Goal: Information Seeking & Learning: Check status

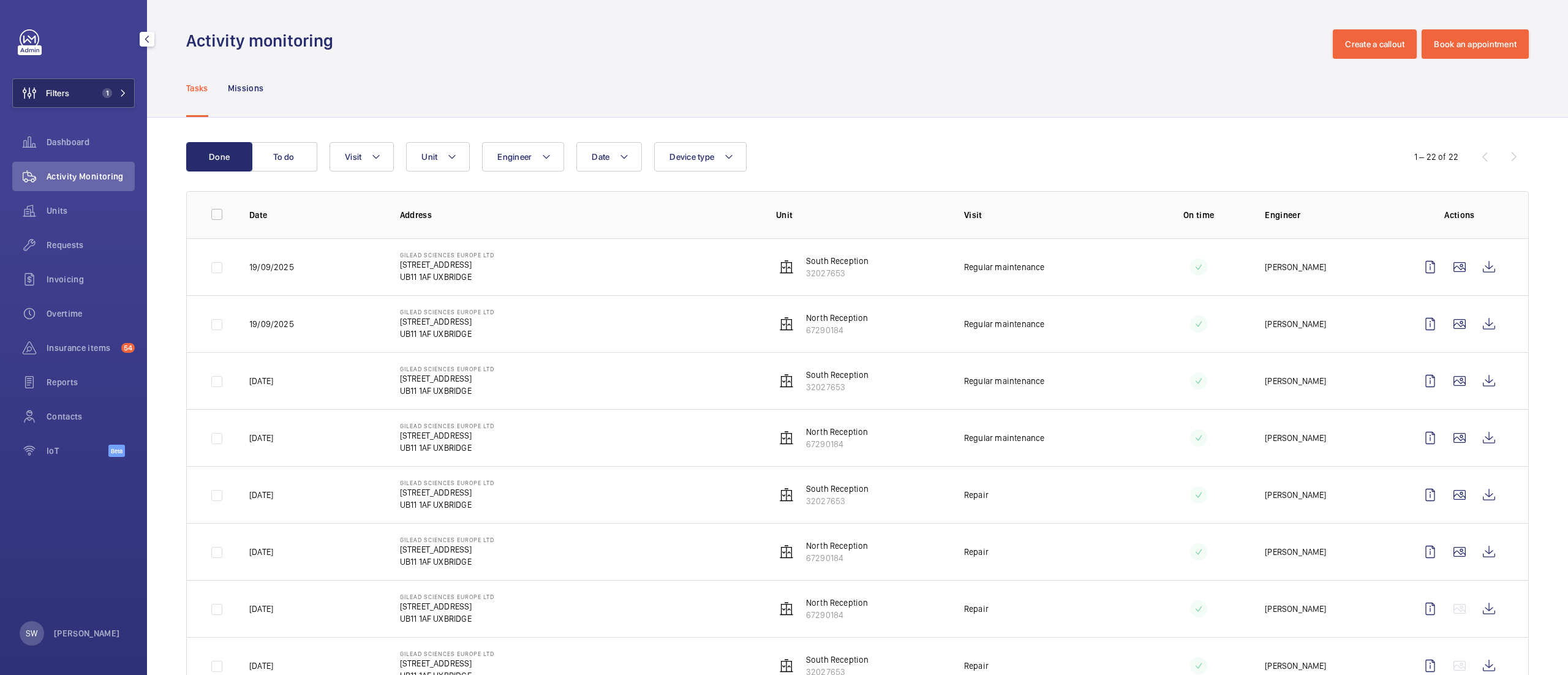
click at [96, 85] on button "Filters 1" at bounding box center [74, 93] width 123 height 30
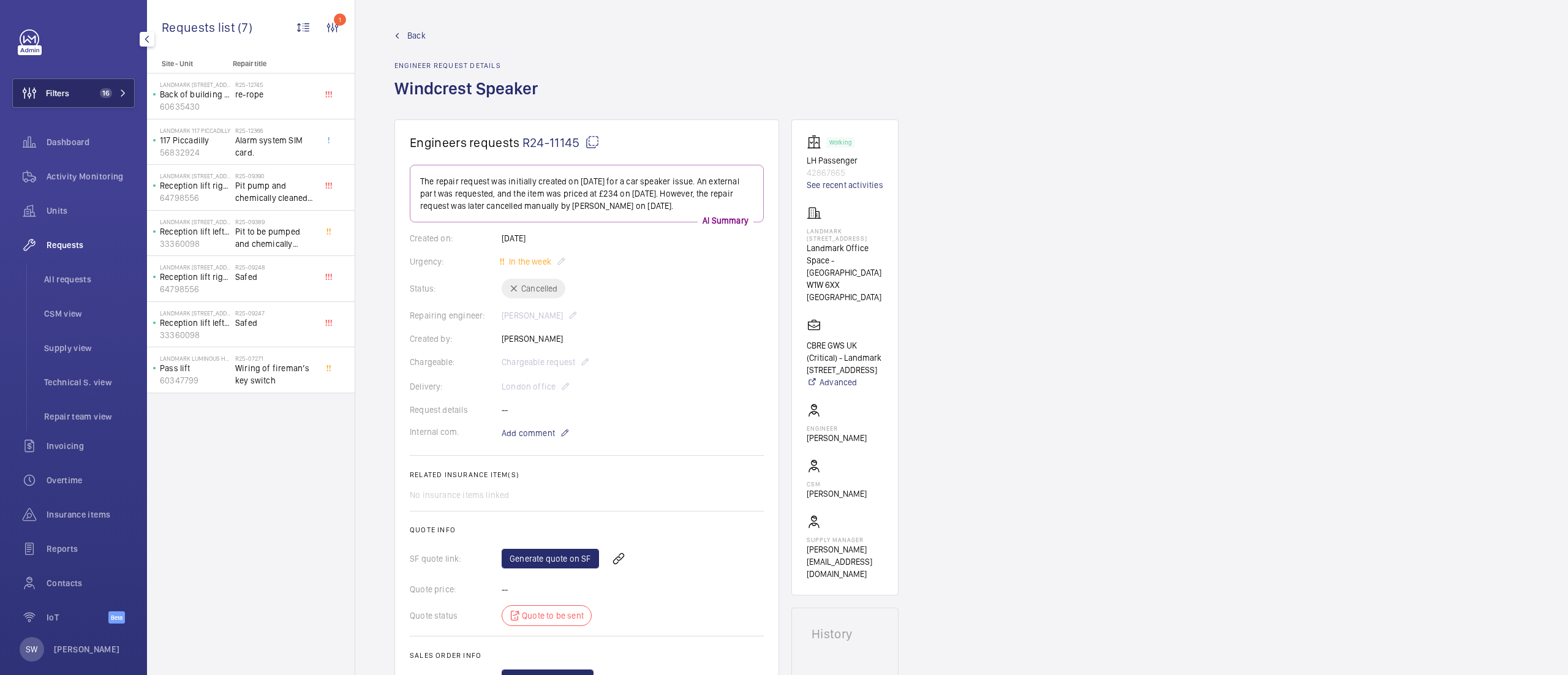
click at [91, 85] on button "Filters 16" at bounding box center [74, 93] width 123 height 30
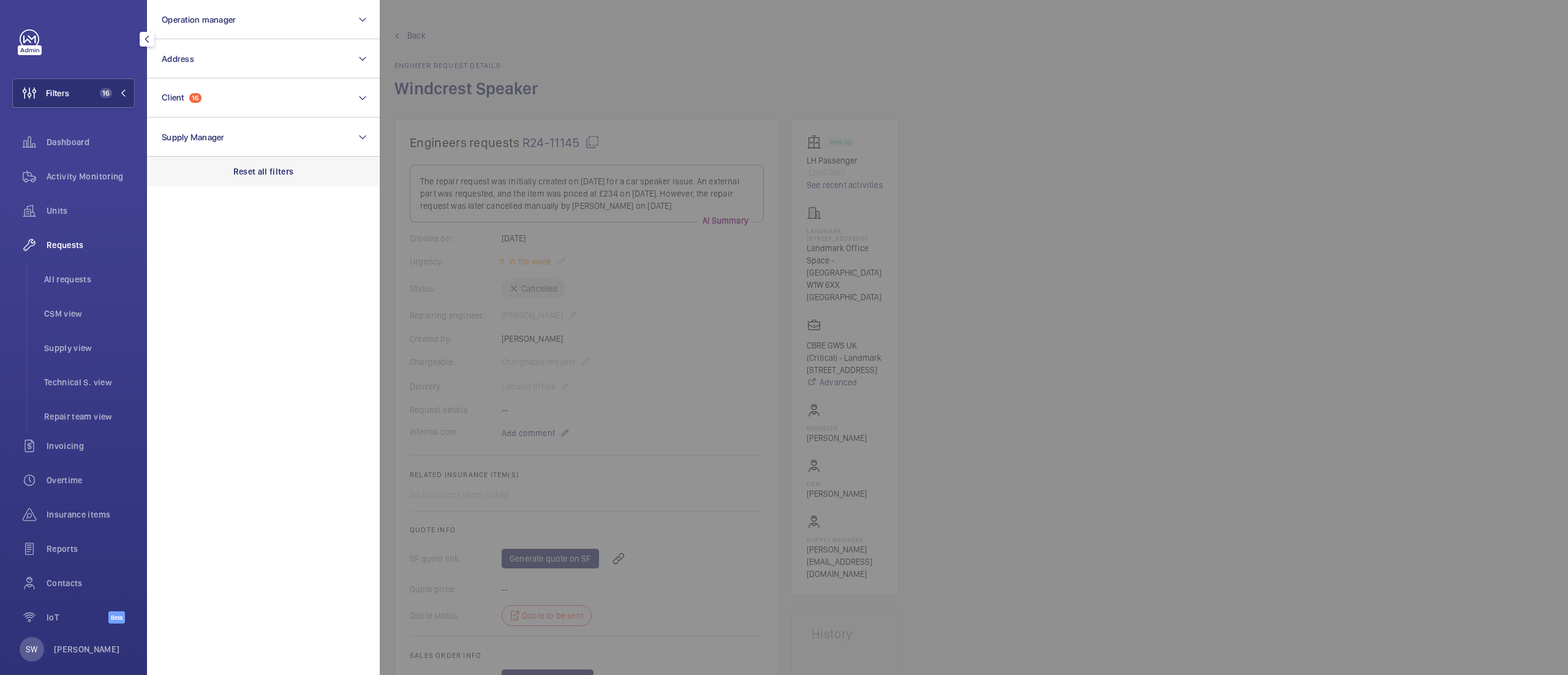
click at [251, 181] on div "Reset all filters" at bounding box center [263, 172] width 233 height 30
click at [249, 96] on button "Client" at bounding box center [263, 98] width 233 height 39
type input "charing cross"
click at [219, 180] on span "CBRE GWS- Imperial Hospital ( Charing Cross )" at bounding box center [264, 177] width 169 height 12
click at [178, 180] on input "CBRE GWS- Imperial Hospital ( Charing Cross )" at bounding box center [165, 177] width 25 height 25
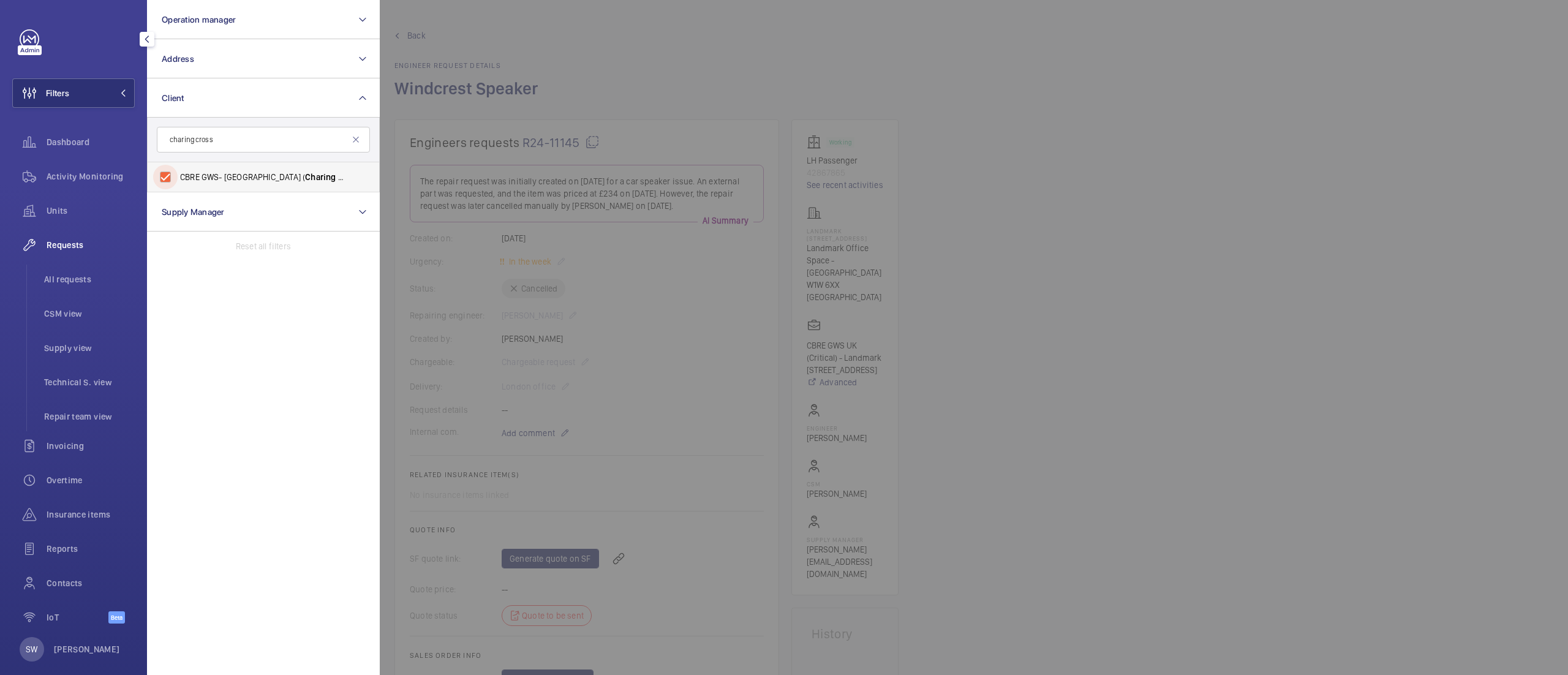
checkbox input "true"
click at [65, 278] on span "All requests" at bounding box center [90, 280] width 91 height 12
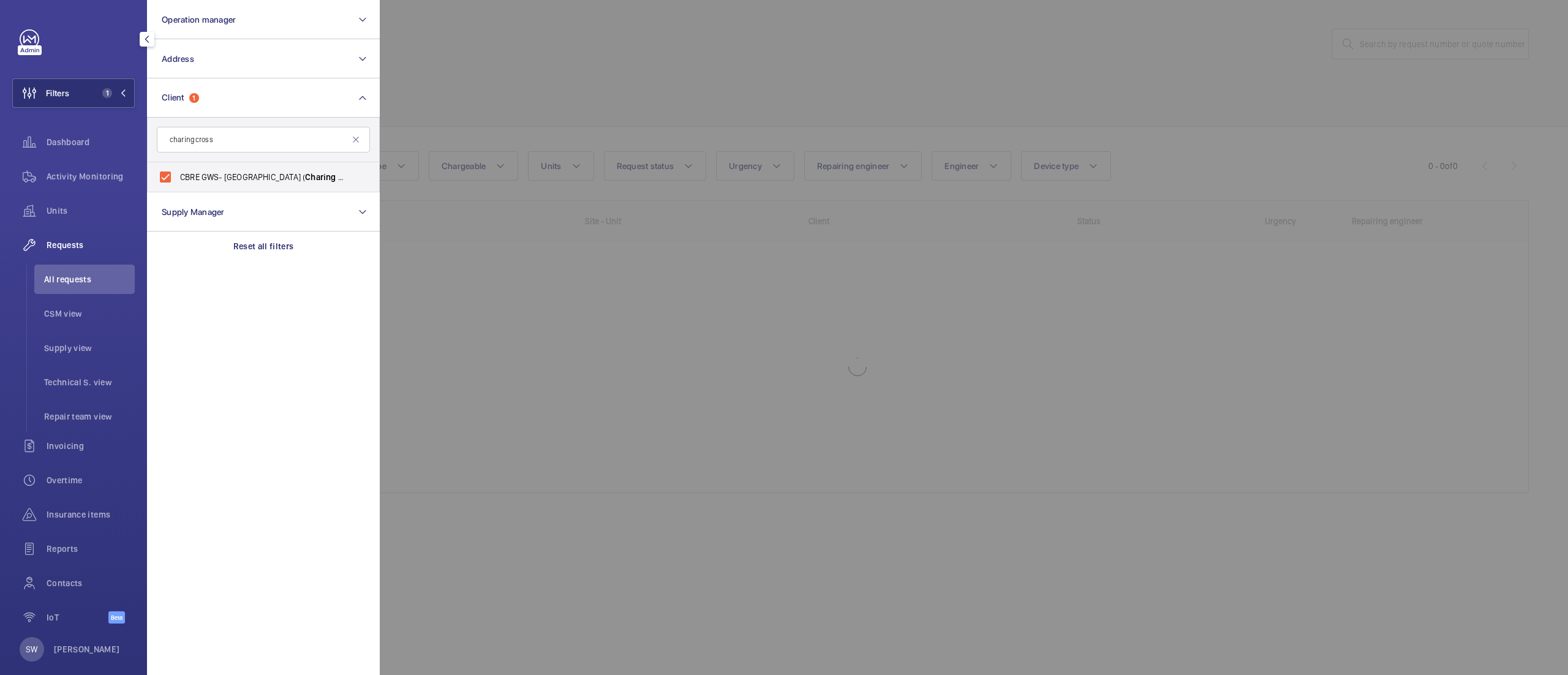
click at [573, 81] on div at bounding box center [1164, 338] width 1568 height 675
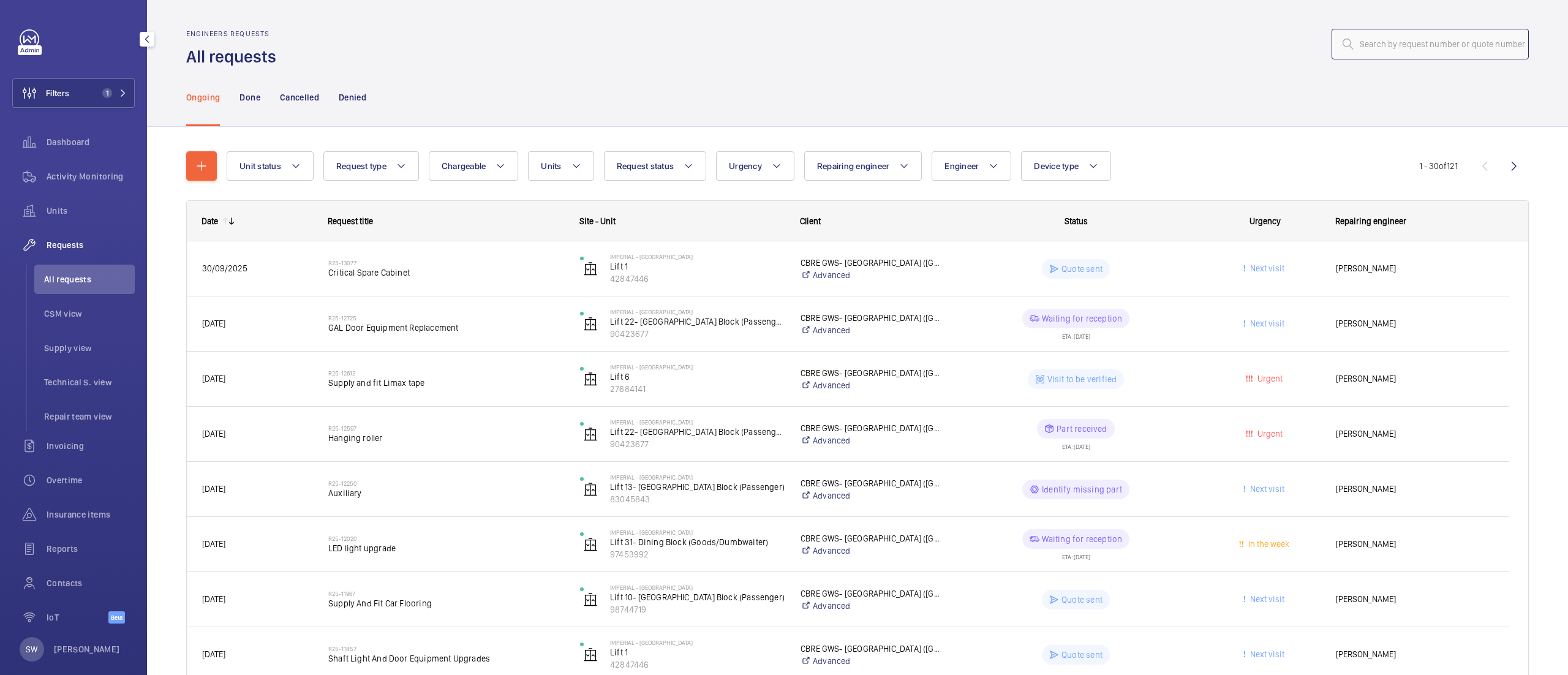
click at [1410, 38] on input "text" at bounding box center [1430, 44] width 197 height 30
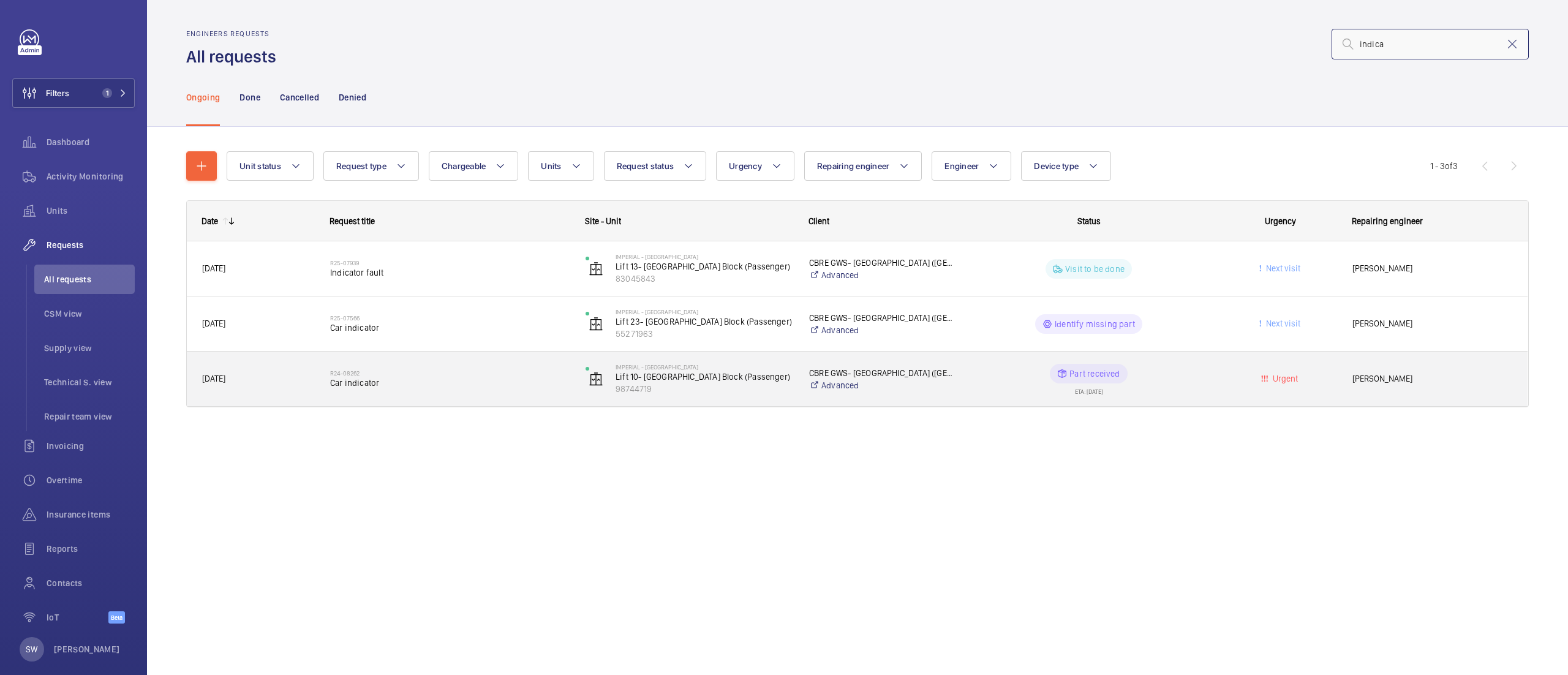
type input "indica"
click at [479, 382] on span "Car indicator" at bounding box center [450, 383] width 240 height 12
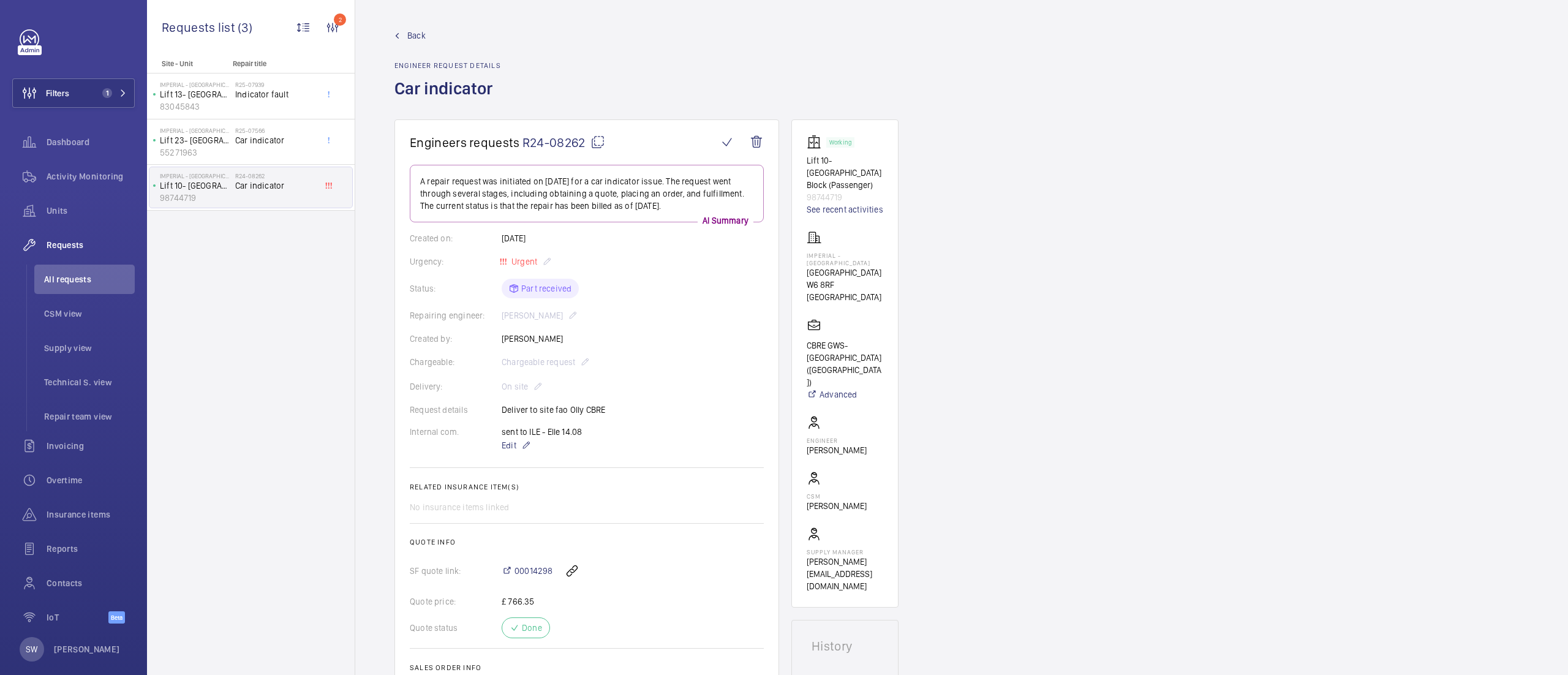
drag, startPoint x: 615, startPoint y: 413, endPoint x: 448, endPoint y: 417, distance: 167.0
click at [448, 417] on wm-front-card-body "A repair request was initiated on 2024-08-09 for a car indicator issue. The req…" at bounding box center [587, 429] width 354 height 529
click at [635, 415] on div "Request details Deliver to site fao Olly CBRE" at bounding box center [587, 410] width 354 height 12
click at [598, 149] on mat-icon at bounding box center [597, 142] width 14 height 14
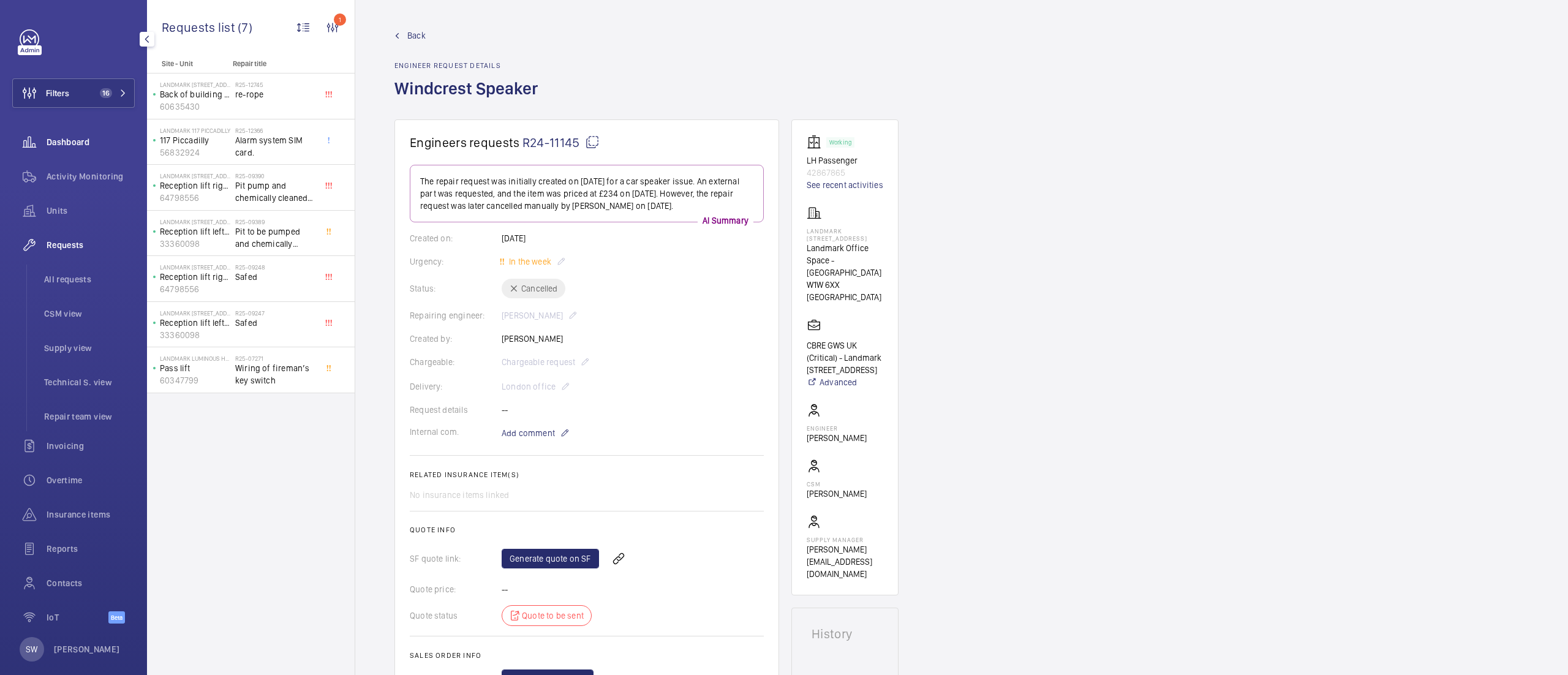
click at [69, 143] on span "Dashboard" at bounding box center [91, 142] width 88 height 12
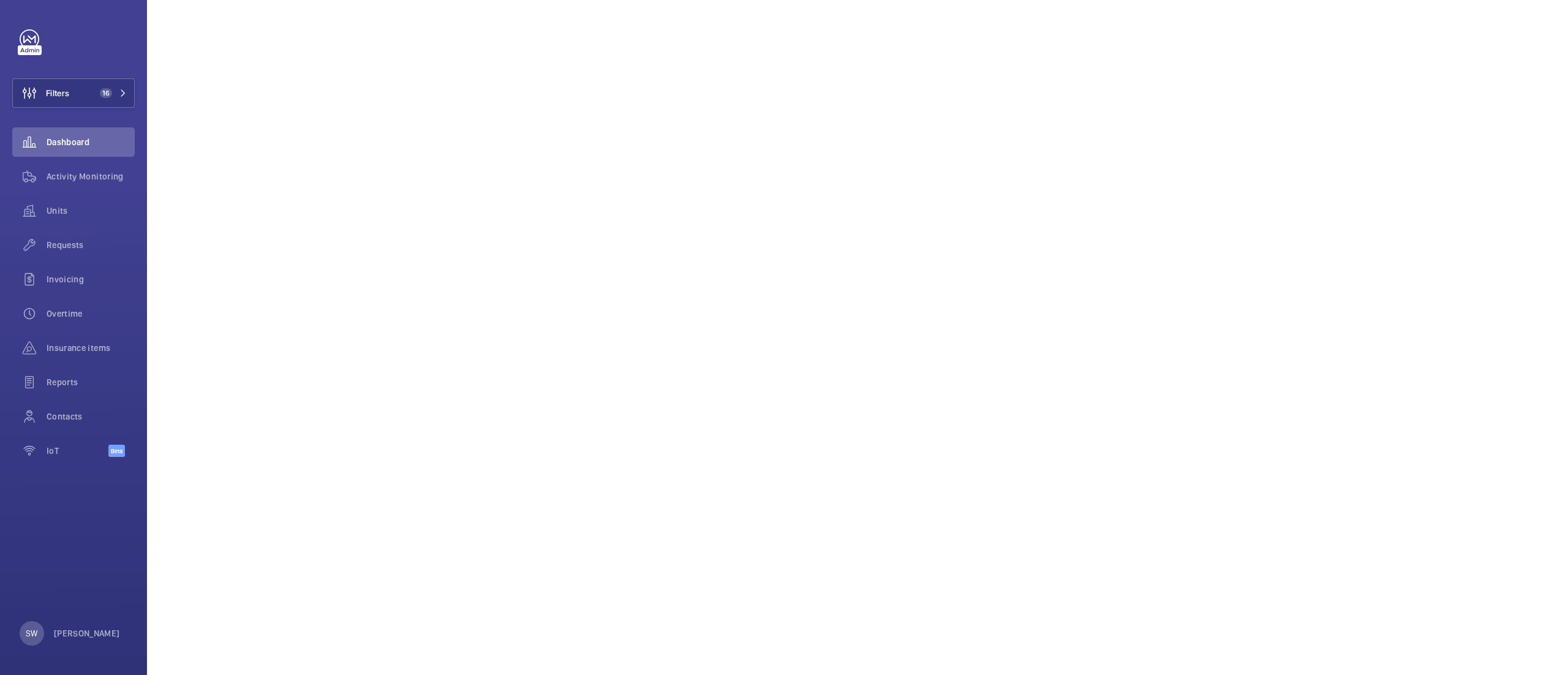
scroll to position [39, 0]
